Goal: Complete application form

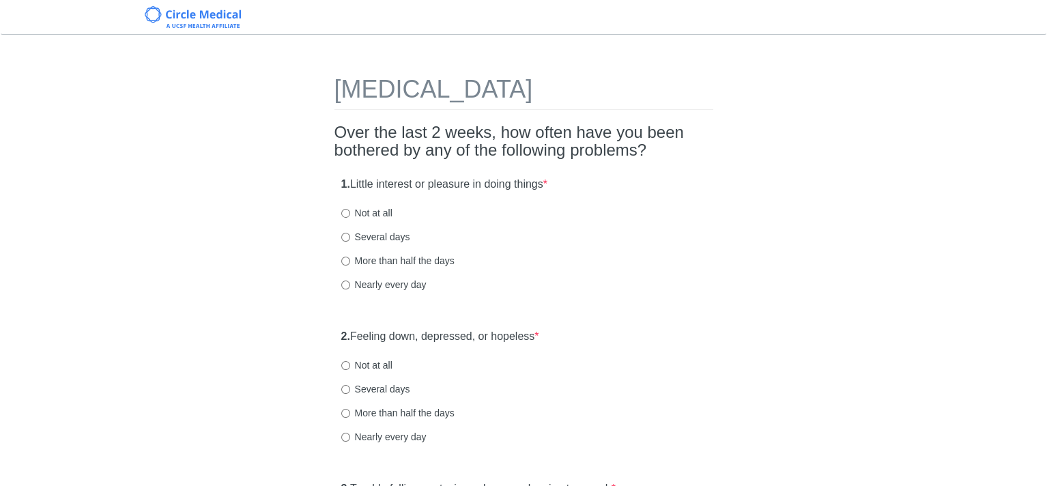
scroll to position [68, 0]
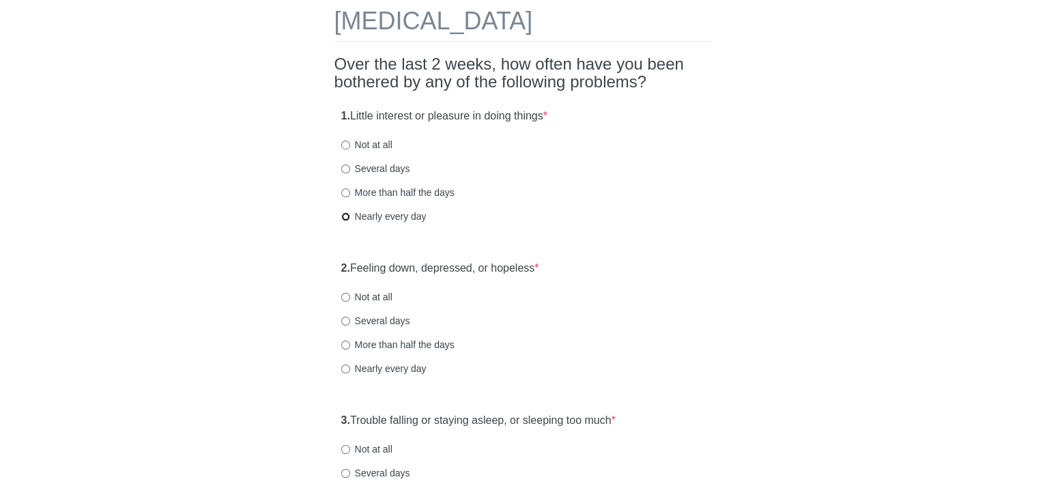
click at [343, 213] on input "Nearly every day" at bounding box center [345, 216] width 9 height 9
radio input "true"
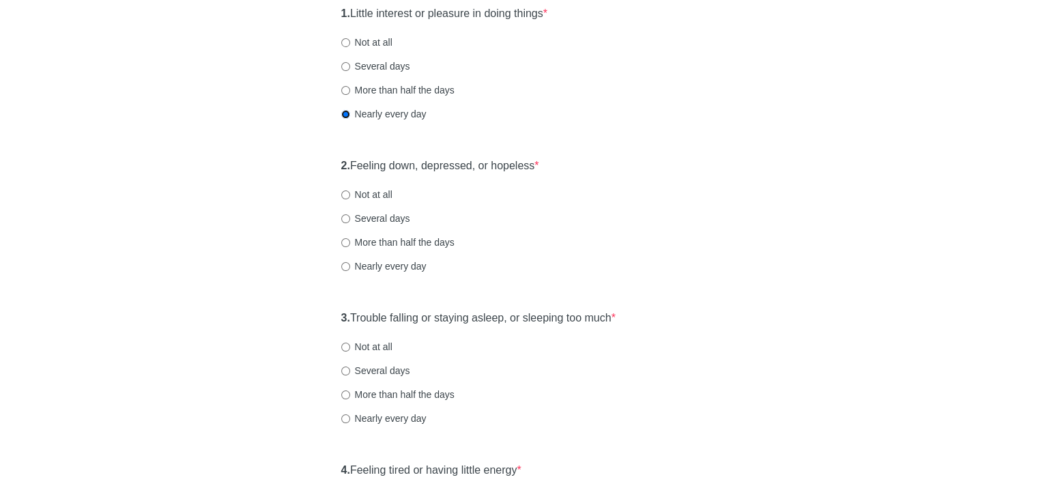
scroll to position [205, 0]
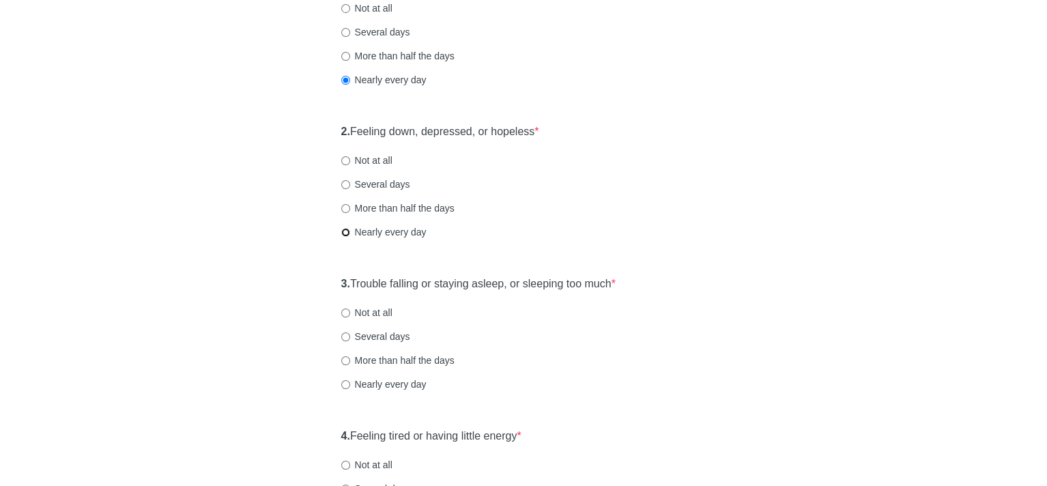
click at [342, 233] on input "Nearly every day" at bounding box center [345, 232] width 9 height 9
radio input "true"
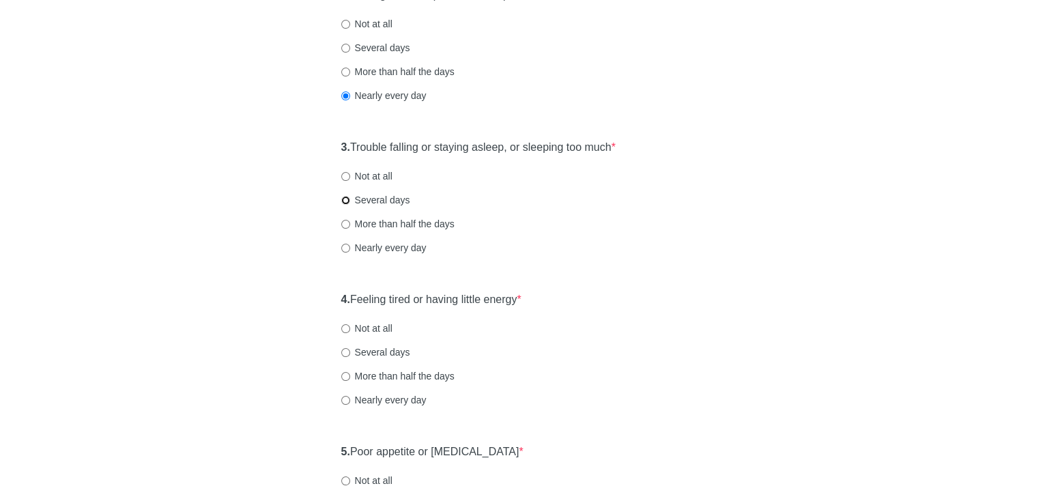
click at [344, 198] on input "Several days" at bounding box center [345, 200] width 9 height 9
radio input "true"
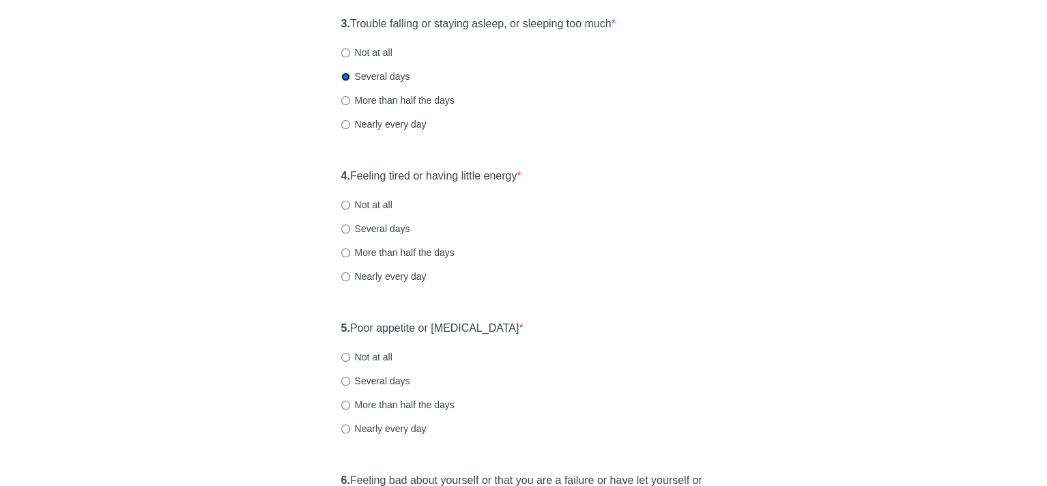
scroll to position [478, 0]
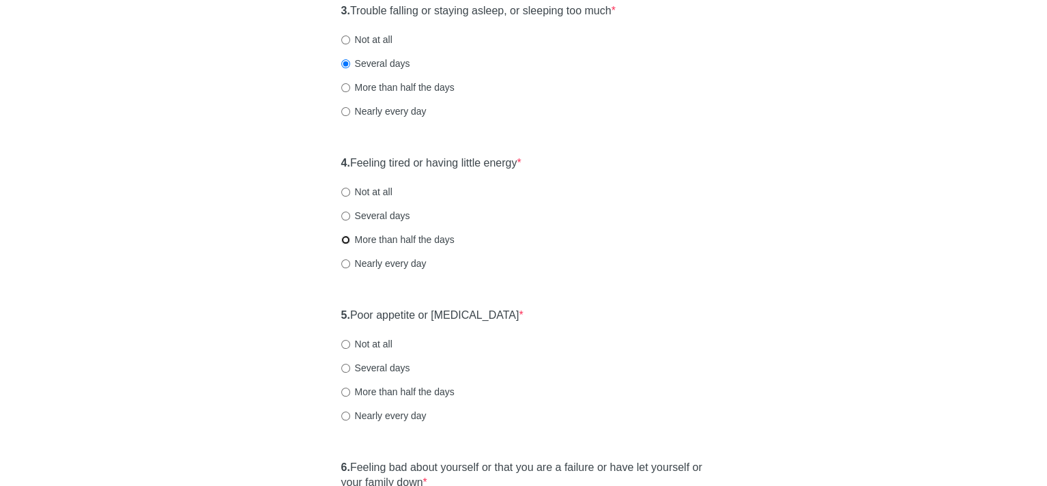
click at [343, 238] on input "More than half the days" at bounding box center [345, 239] width 9 height 9
radio input "true"
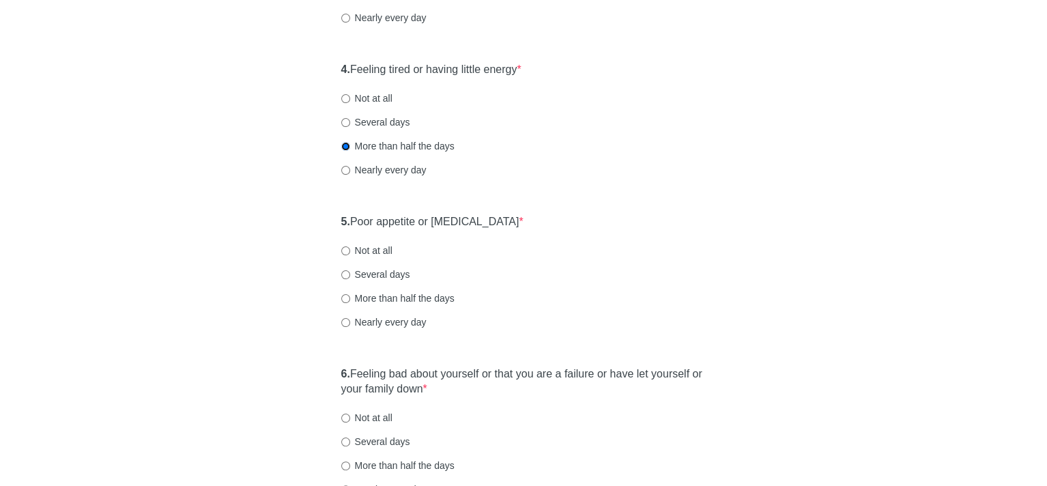
scroll to position [614, 0]
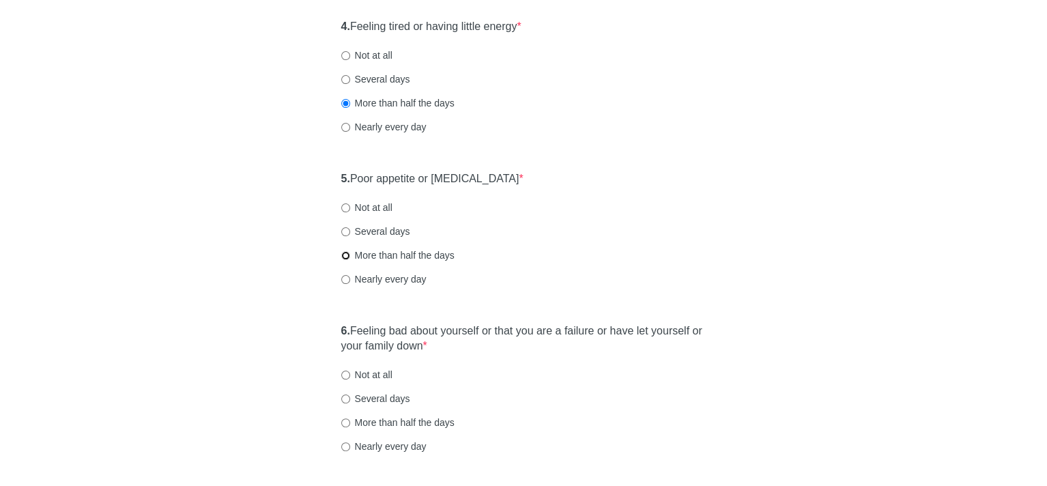
click at [341, 257] on input "More than half the days" at bounding box center [345, 255] width 9 height 9
radio input "true"
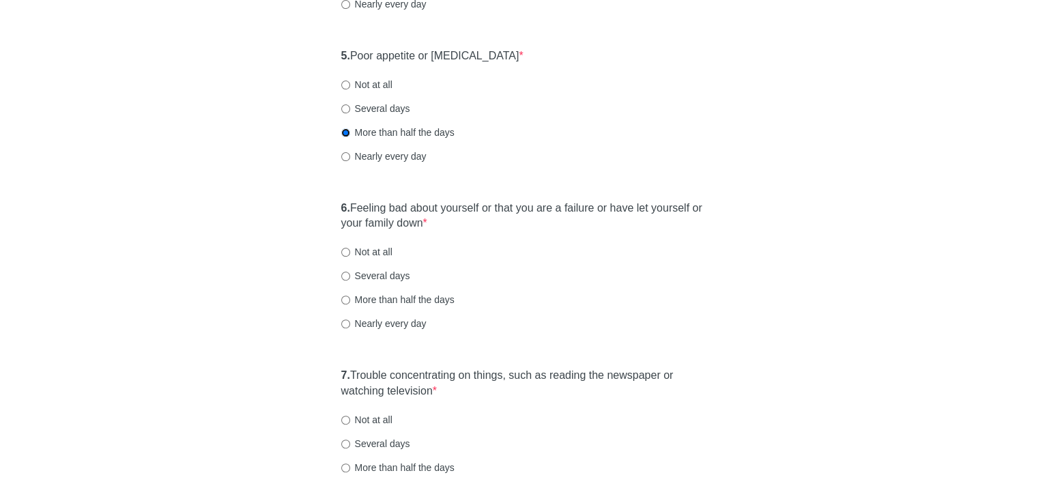
scroll to position [751, 0]
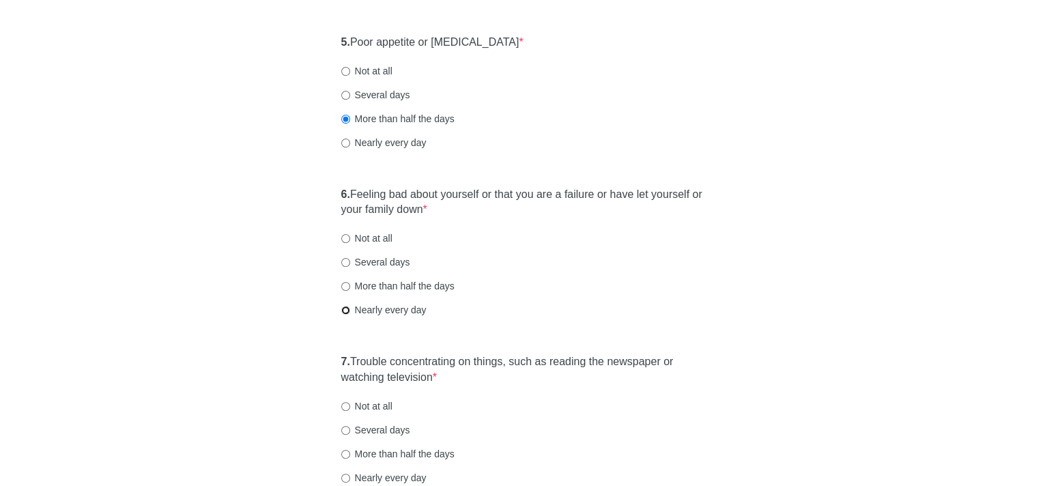
click at [347, 306] on input "Nearly every day" at bounding box center [345, 310] width 9 height 9
radio input "true"
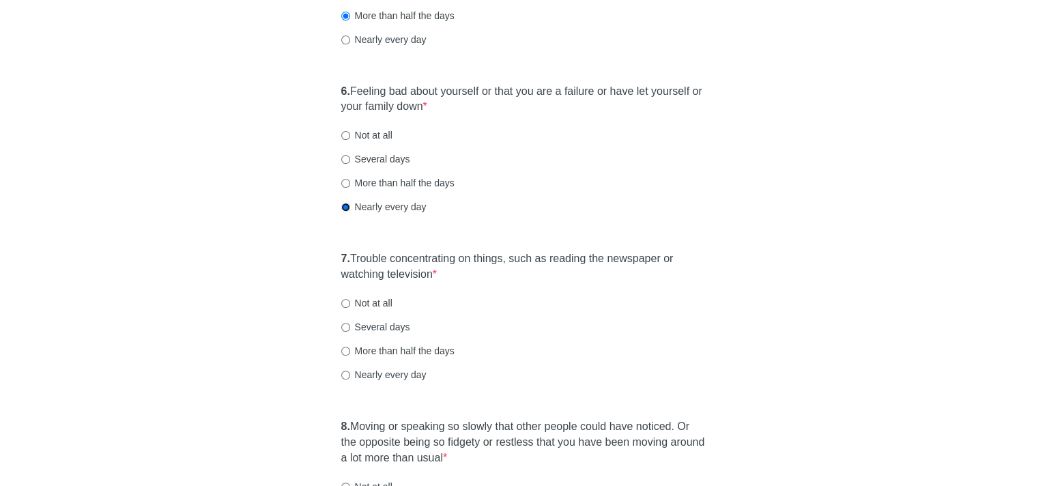
scroll to position [887, 0]
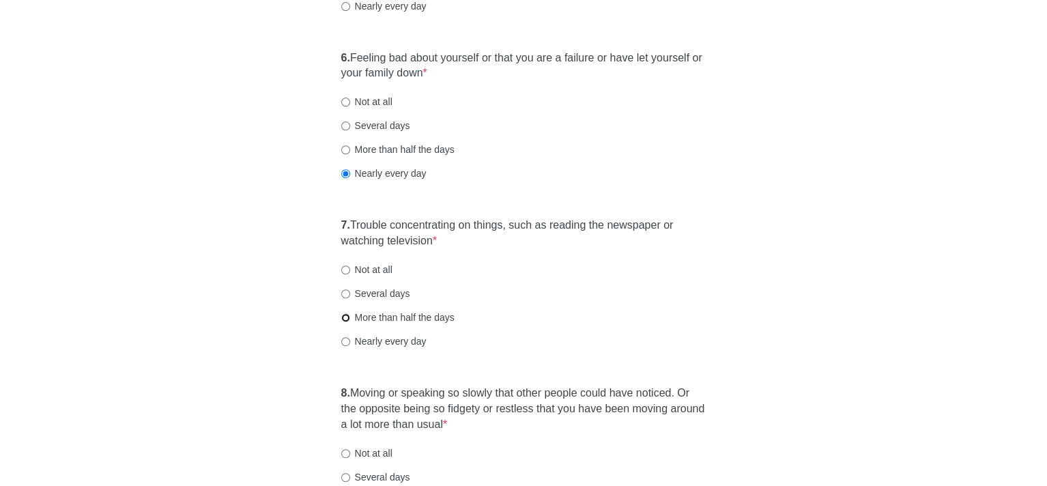
click at [346, 315] on input "More than half the days" at bounding box center [345, 317] width 9 height 9
radio input "true"
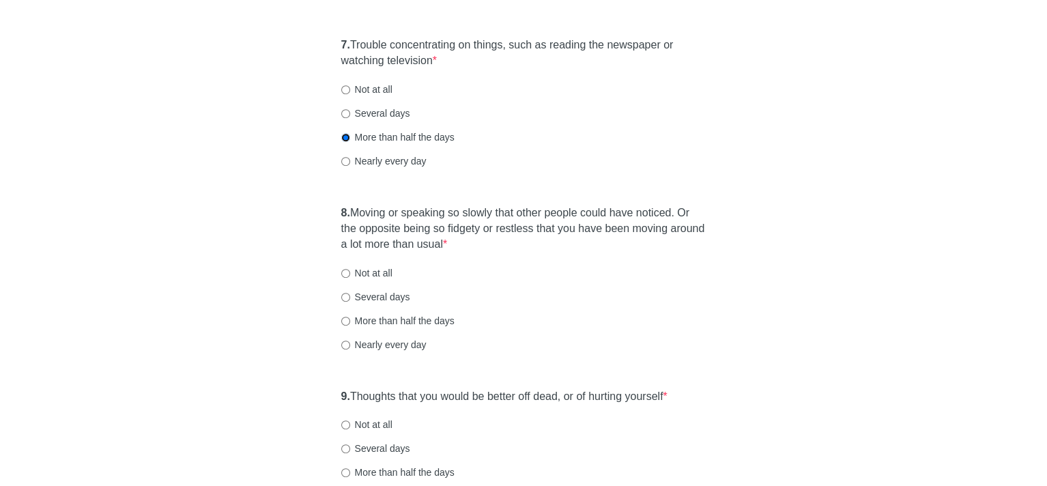
scroll to position [1092, 0]
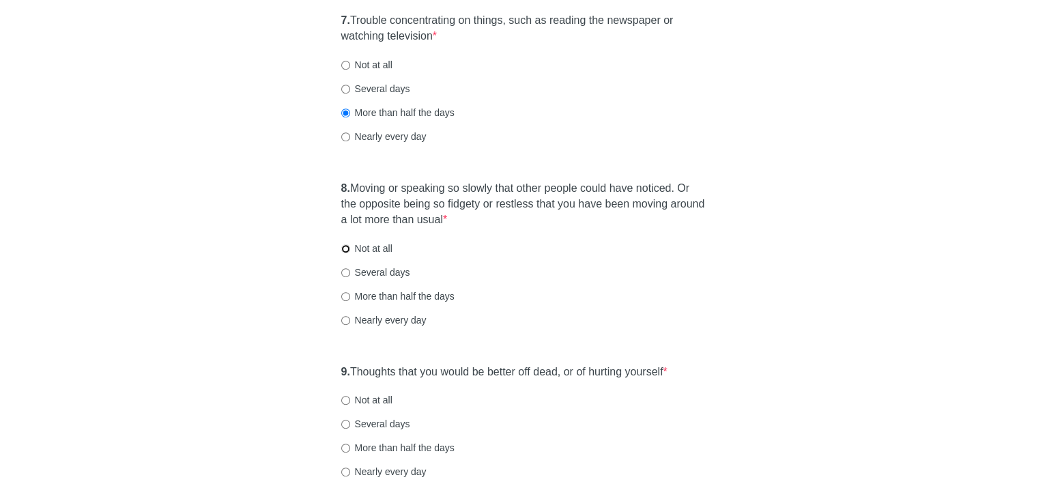
click at [343, 248] on input "Not at all" at bounding box center [345, 248] width 9 height 9
radio input "true"
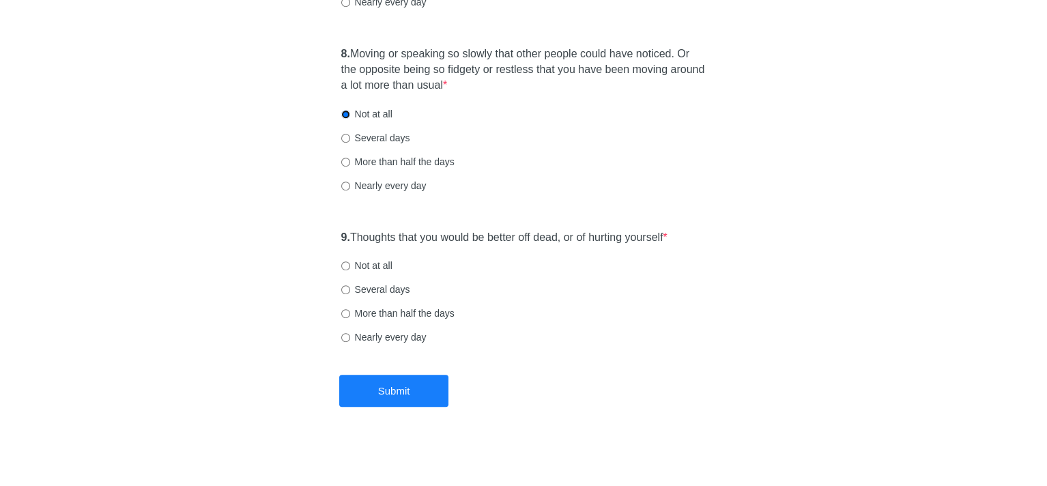
scroll to position [1228, 0]
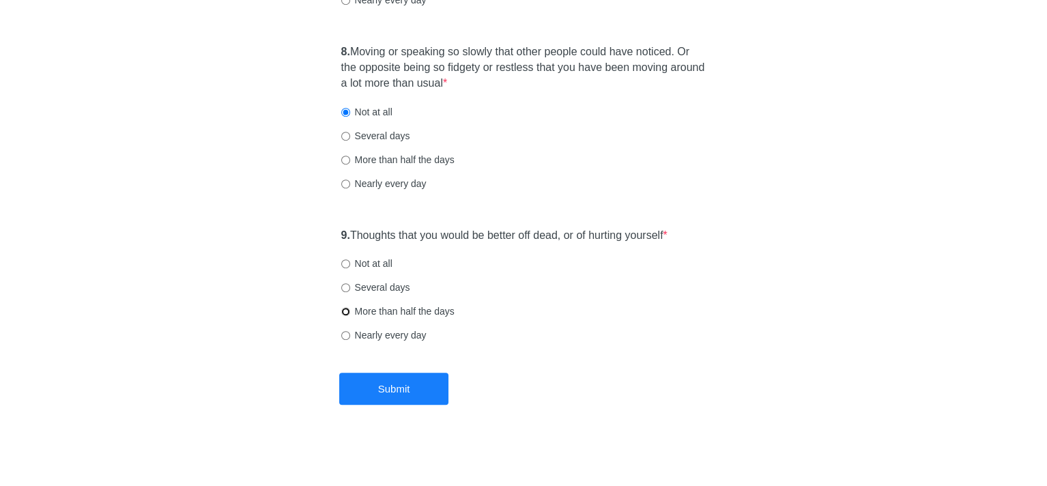
click at [342, 313] on input "More than half the days" at bounding box center [345, 311] width 9 height 9
radio input "true"
click at [409, 393] on button "Submit" at bounding box center [393, 389] width 109 height 32
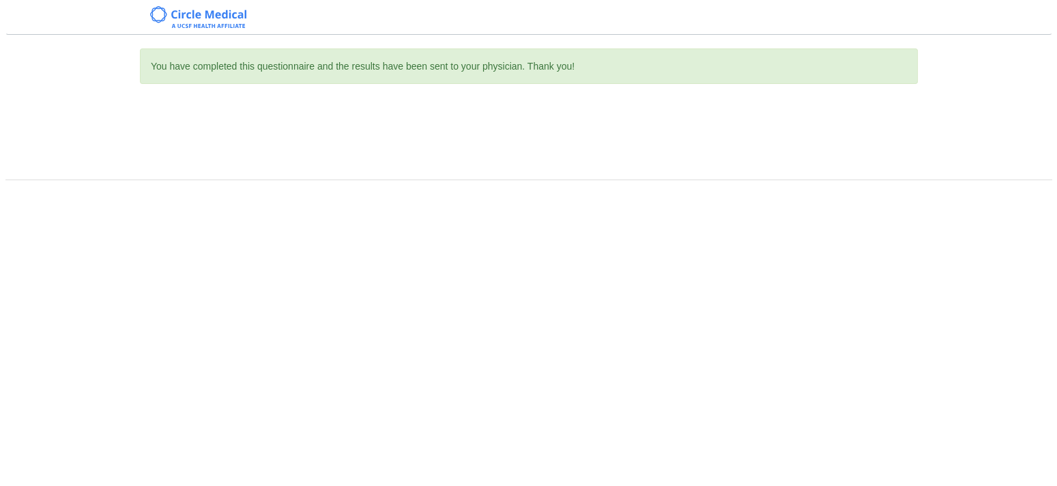
scroll to position [0, 0]
